Goal: Task Accomplishment & Management: Use online tool/utility

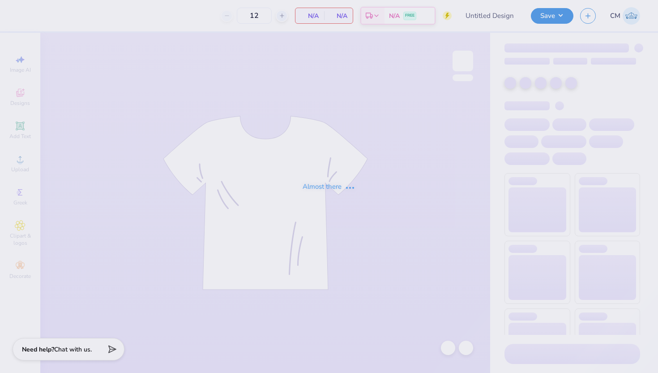
type input "The [GEOGRAPHIC_DATA][US_STATE] : [PERSON_NAME] [PERSON_NAME]"
type input "48"
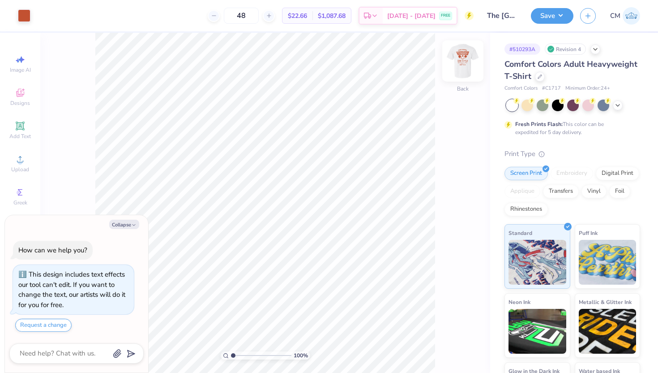
click at [461, 60] on img at bounding box center [463, 61] width 36 height 36
type textarea "x"
type input "3.60"
type textarea "x"
type input "14.70"
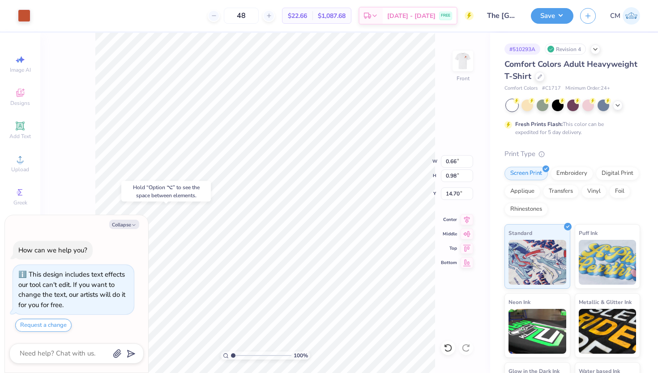
type textarea "x"
drag, startPoint x: 232, startPoint y: 355, endPoint x: 246, endPoint y: 354, distance: 14.4
type input "3.23"
click at [246, 354] on input "range" at bounding box center [261, 355] width 60 height 8
type textarea "x"
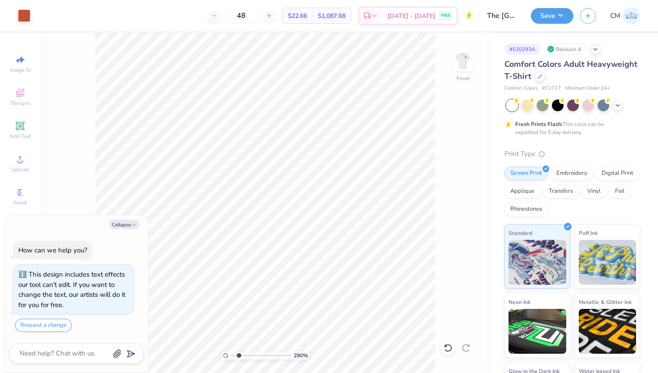
drag, startPoint x: 246, startPoint y: 354, endPoint x: 239, endPoint y: 353, distance: 7.6
type input "1.94"
click at [239, 353] on input "range" at bounding box center [261, 355] width 60 height 8
click at [134, 225] on icon "button" at bounding box center [133, 224] width 5 height 5
type textarea "x"
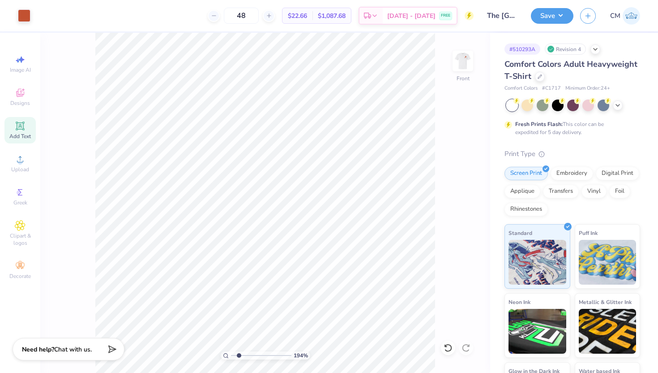
click at [17, 139] on span "Add Text" at bounding box center [19, 136] width 21 height 7
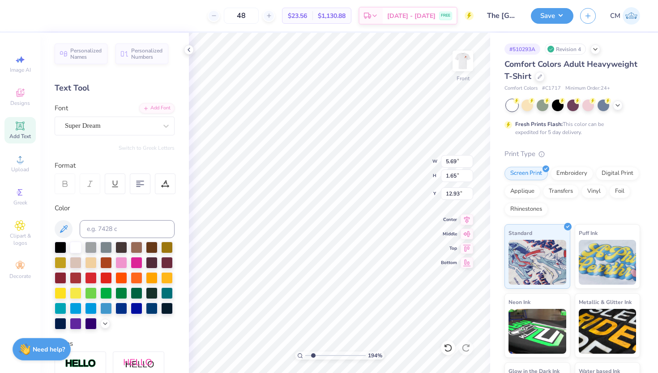
type textarea "T"
type textarea "AUguist 28th, 2025"
click at [166, 132] on div at bounding box center [166, 126] width 16 height 16
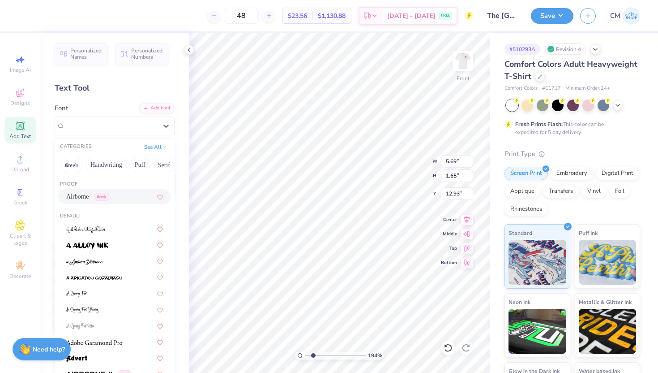
click at [109, 193] on span "Greek" at bounding box center [101, 197] width 15 height 8
click at [110, 121] on div "Airborne Greek" at bounding box center [111, 126] width 94 height 14
click at [104, 245] on img at bounding box center [87, 245] width 42 height 6
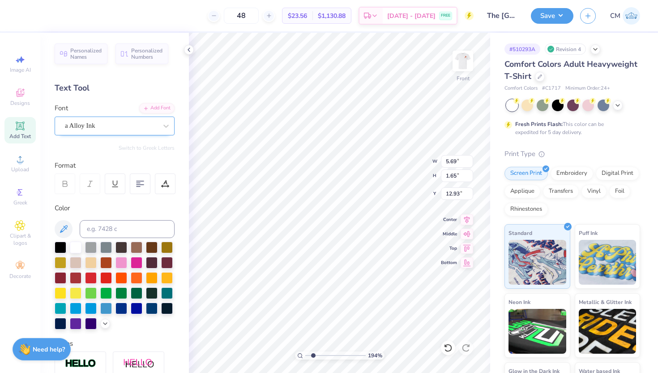
click at [116, 123] on div "a Alloy Ink" at bounding box center [111, 126] width 94 height 14
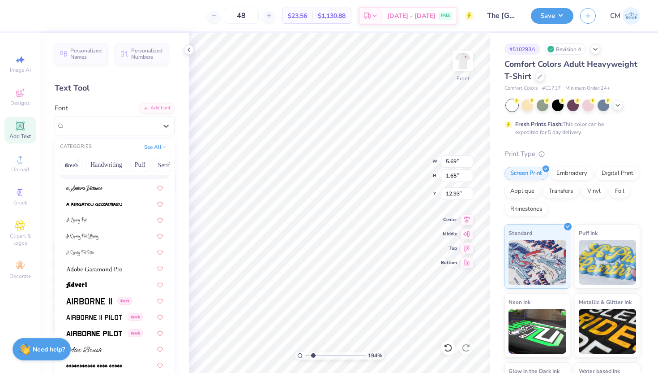
scroll to position [74, 0]
click at [102, 288] on div at bounding box center [114, 283] width 113 height 15
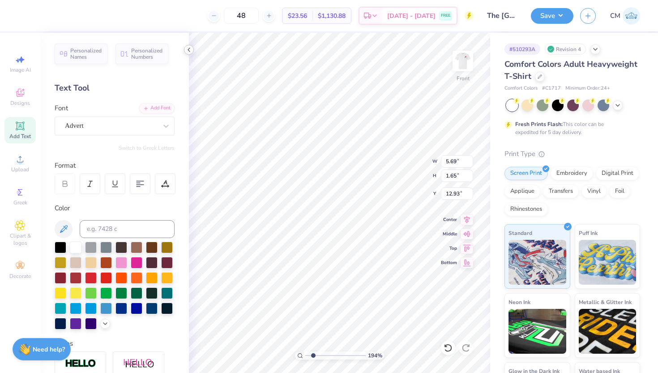
click at [190, 50] on icon at bounding box center [188, 49] width 7 height 7
type input "14.53"
type input "1.52"
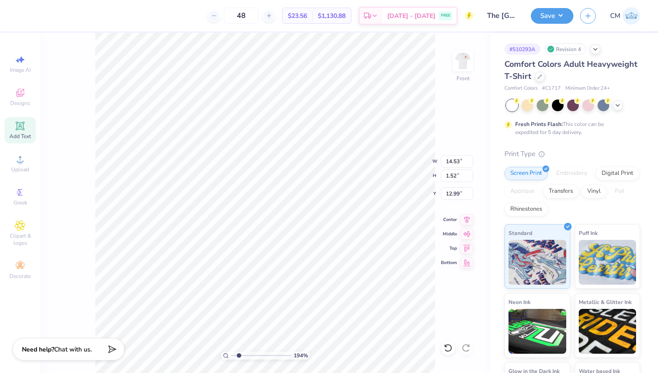
type input "14.41"
type input "10.20"
type input "1.07"
type input "15.01"
type input "11.69"
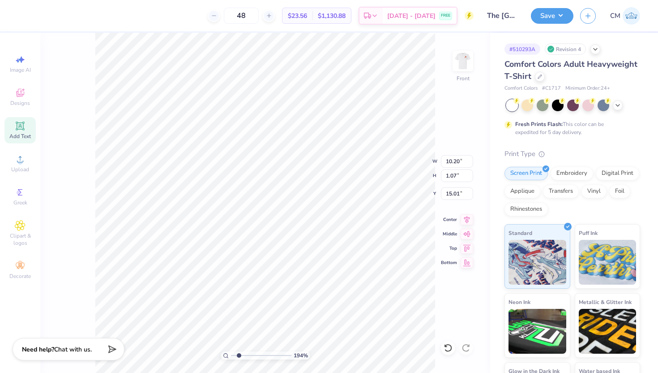
type input "1.23"
type input "14.74"
click at [40, 16] on div at bounding box center [40, 15] width 13 height 13
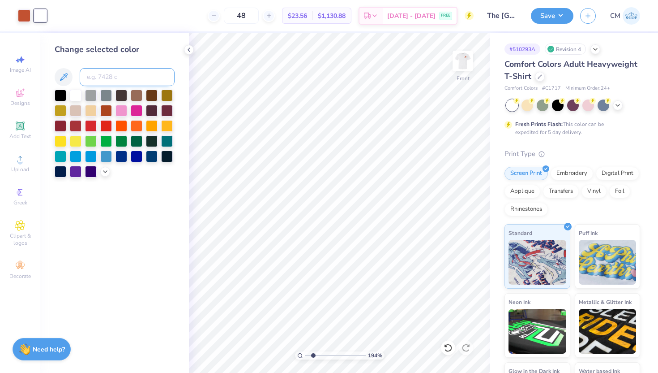
click at [98, 71] on input at bounding box center [127, 77] width 95 height 18
type input "7580"
drag, startPoint x: 313, startPoint y: 355, endPoint x: 297, endPoint y: 355, distance: 15.7
type input "1"
click at [305, 355] on input "range" at bounding box center [335, 355] width 60 height 8
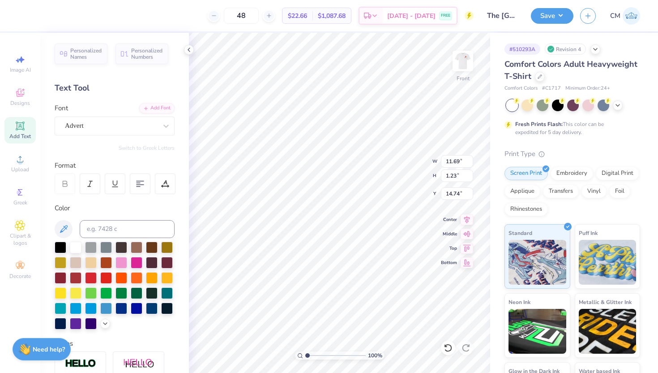
type input "14.85"
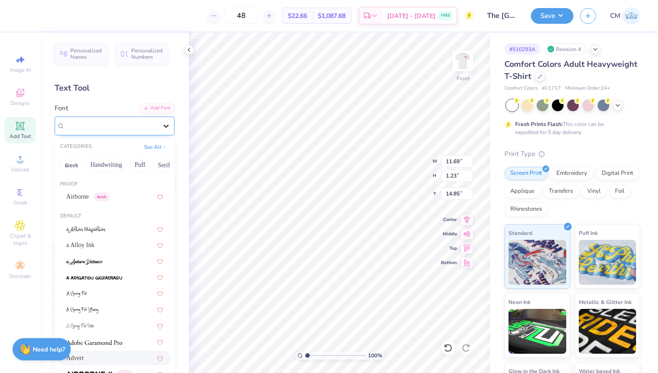
click at [161, 123] on div at bounding box center [166, 126] width 16 height 16
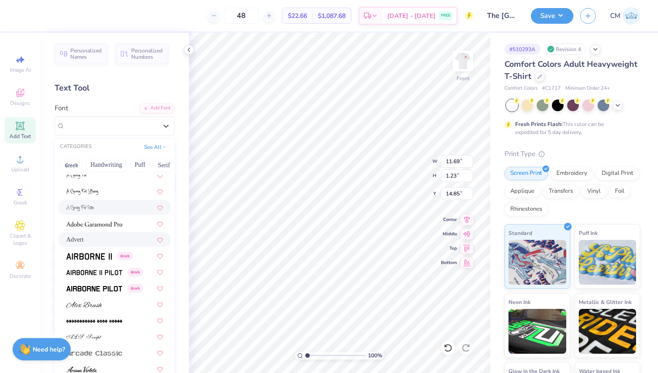
scroll to position [240, 0]
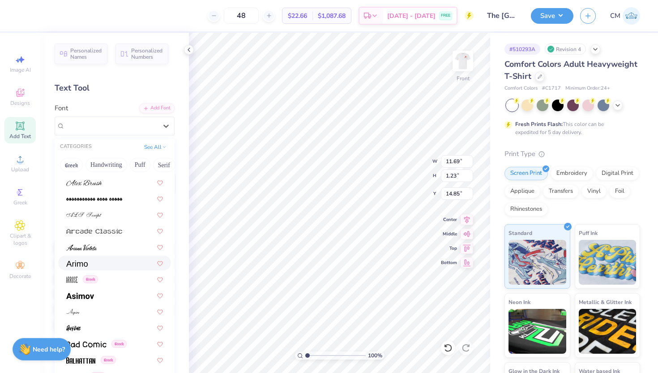
click at [90, 262] on div at bounding box center [114, 262] width 97 height 9
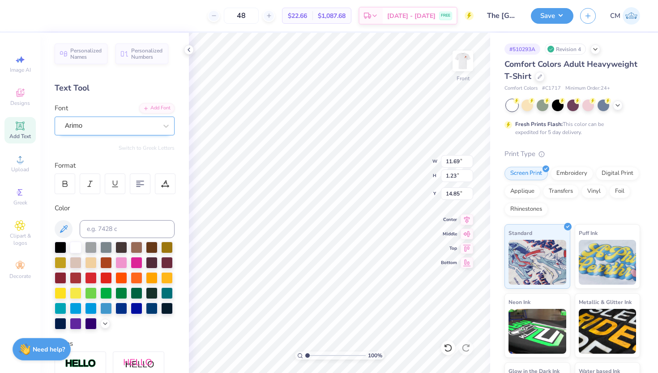
type input "10.74"
type input "1.18"
click at [121, 126] on div "Arimo" at bounding box center [111, 126] width 94 height 14
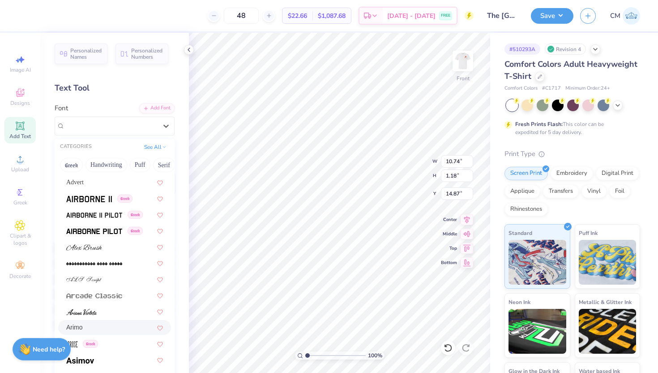
scroll to position [176, 0]
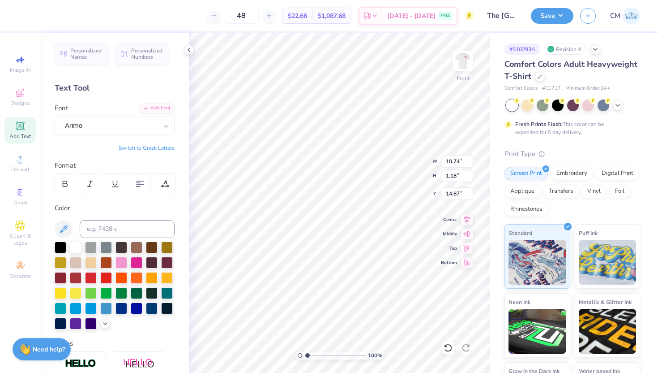
type input "15.01"
type textarea "[DATE]"
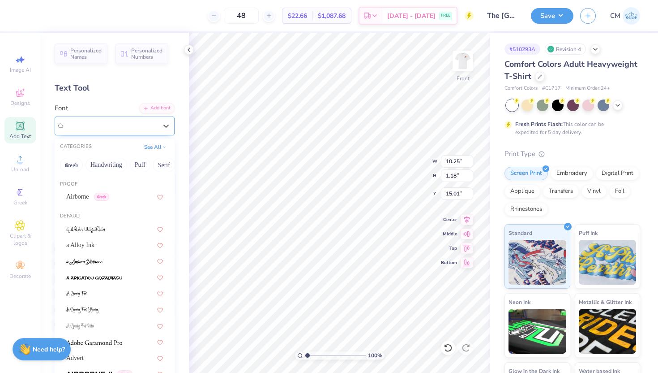
click at [134, 128] on div "Arimo" at bounding box center [111, 126] width 94 height 14
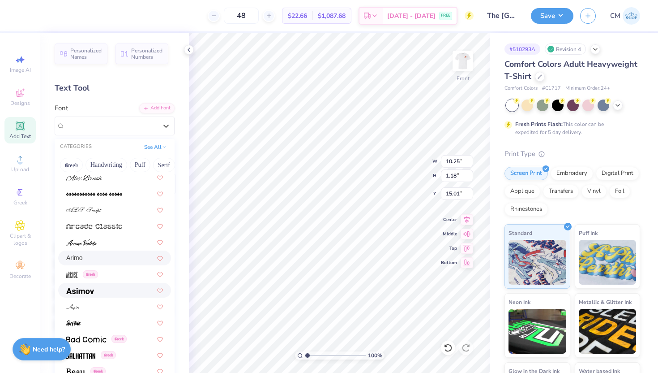
scroll to position [321, 0]
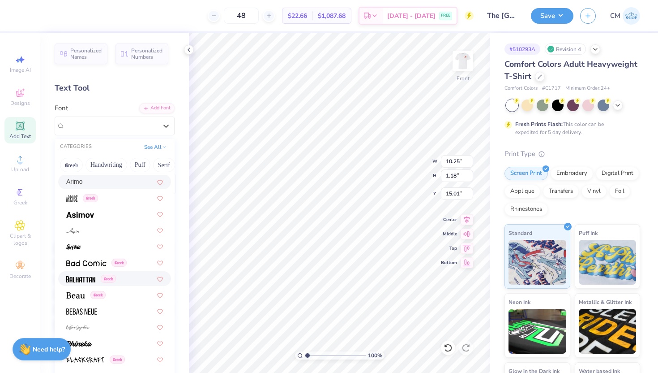
click at [89, 274] on span at bounding box center [80, 278] width 29 height 9
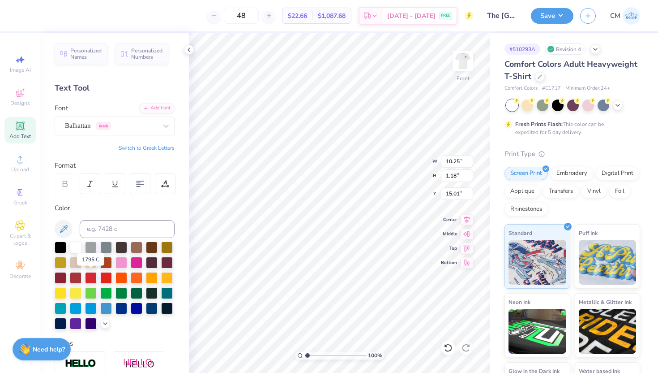
type input "8.57"
type input "1.11"
type input "15.04"
click at [122, 130] on div "Balhattan Greek" at bounding box center [111, 126] width 94 height 14
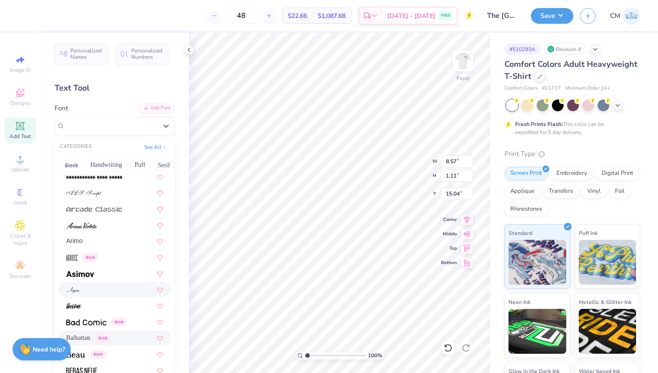
scroll to position [381, 0]
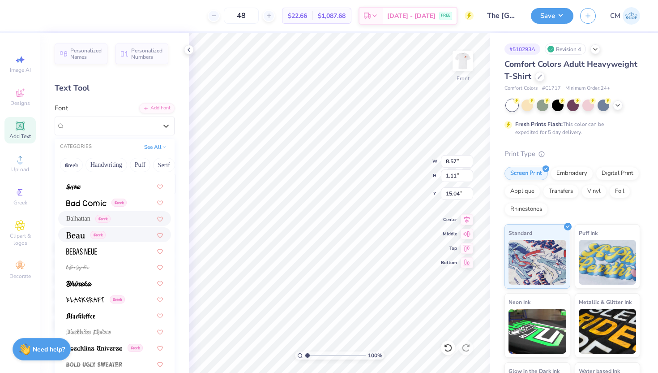
click at [75, 235] on img at bounding box center [75, 235] width 19 height 6
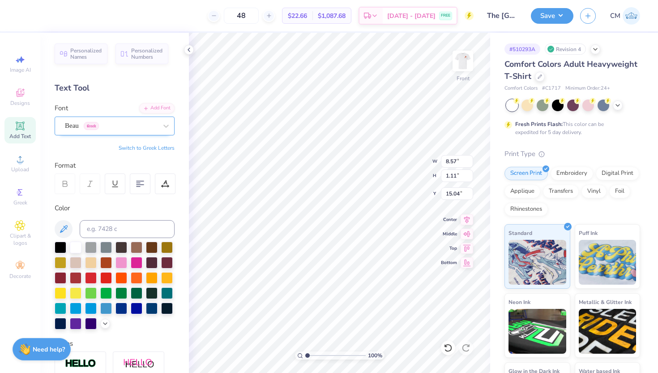
type input "10.09"
type input "1.12"
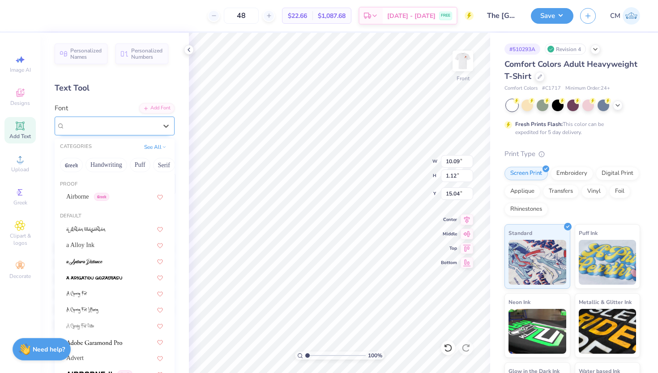
click at [81, 124] on div "Beau Greek" at bounding box center [111, 126] width 94 height 14
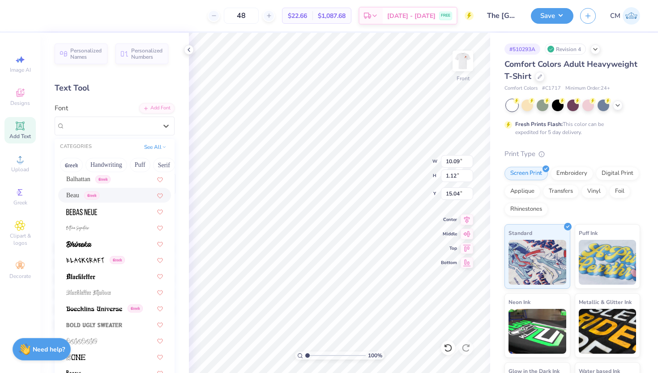
scroll to position [422, 0]
click at [80, 180] on span "Balhattan" at bounding box center [78, 177] width 24 height 9
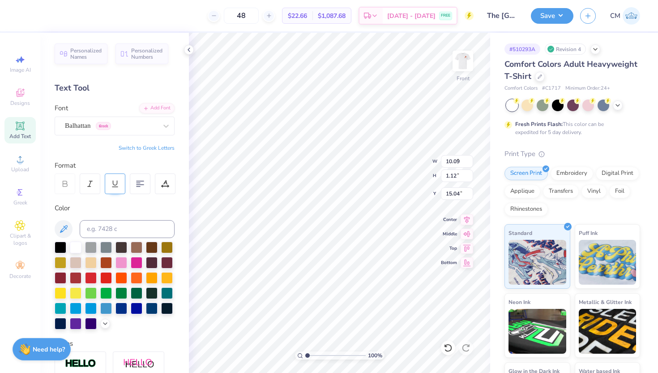
type input "8.57"
type input "1.11"
type input "14.97"
type input "14.73"
